Goal: Information Seeking & Learning: Learn about a topic

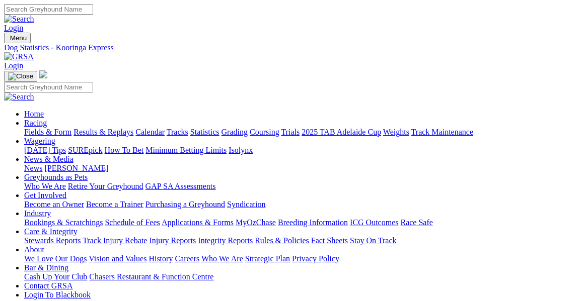
click at [58, 128] on link "Fields & Form" at bounding box center [47, 132] width 47 height 9
select select "[GEOGRAPHIC_DATA]"
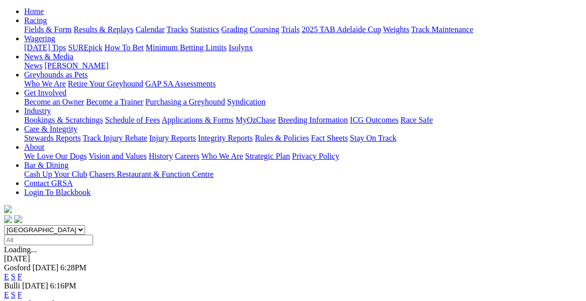
scroll to position [103, 0]
click at [9, 272] on link "E" at bounding box center [6, 276] width 5 height 9
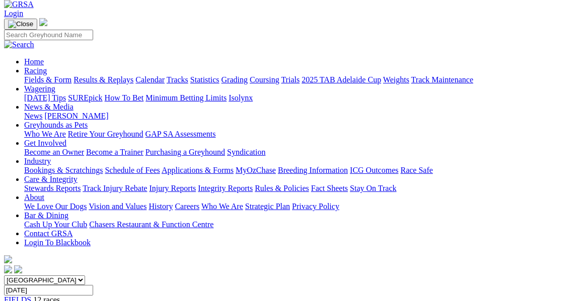
scroll to position [49, 0]
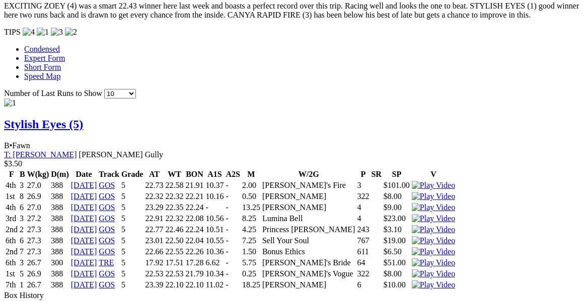
scroll to position [1146, 0]
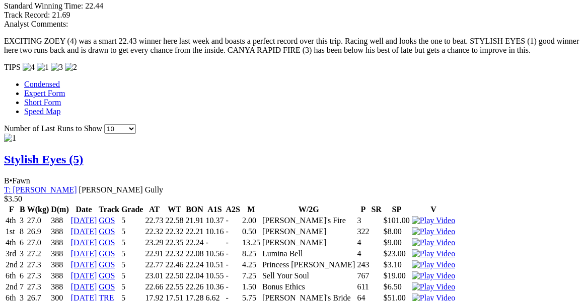
scroll to position [1093, 0]
